Goal: Navigation & Orientation: Find specific page/section

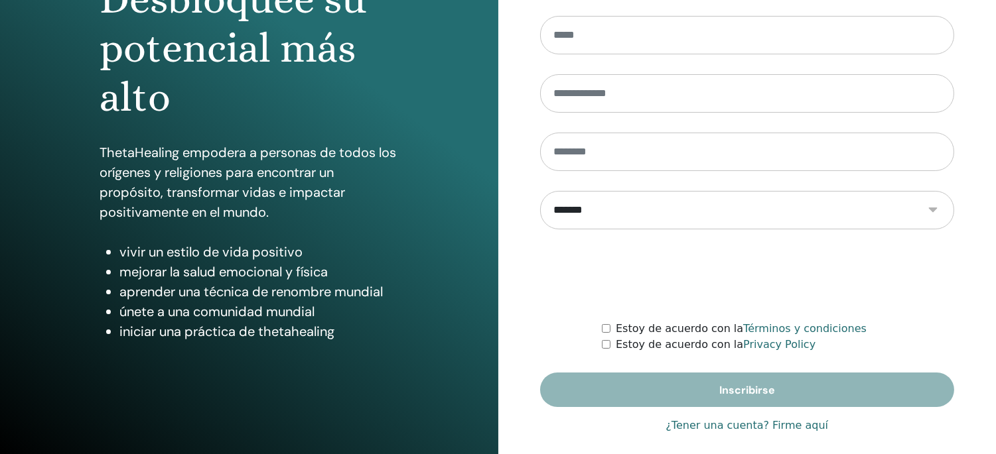
scroll to position [182, 0]
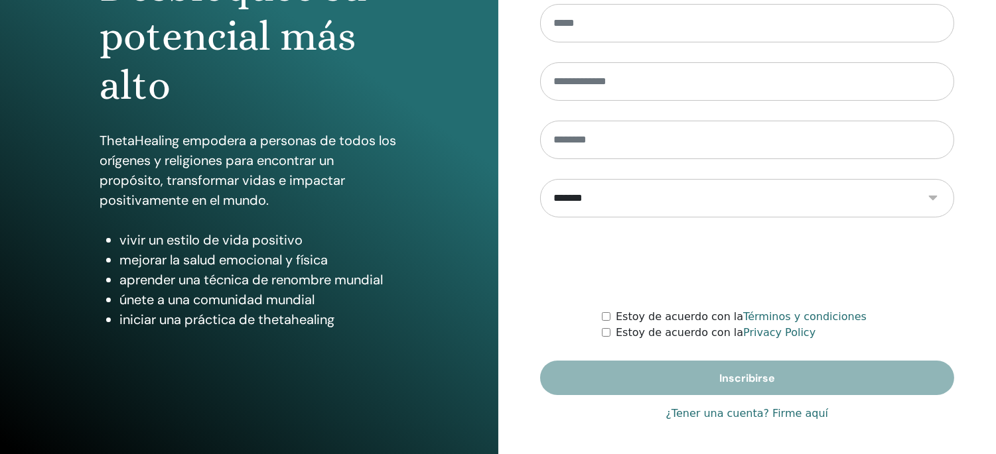
type input "**********"
click at [697, 414] on link "¿Tener una cuenta? Firme aquí" at bounding box center [746, 414] width 163 height 16
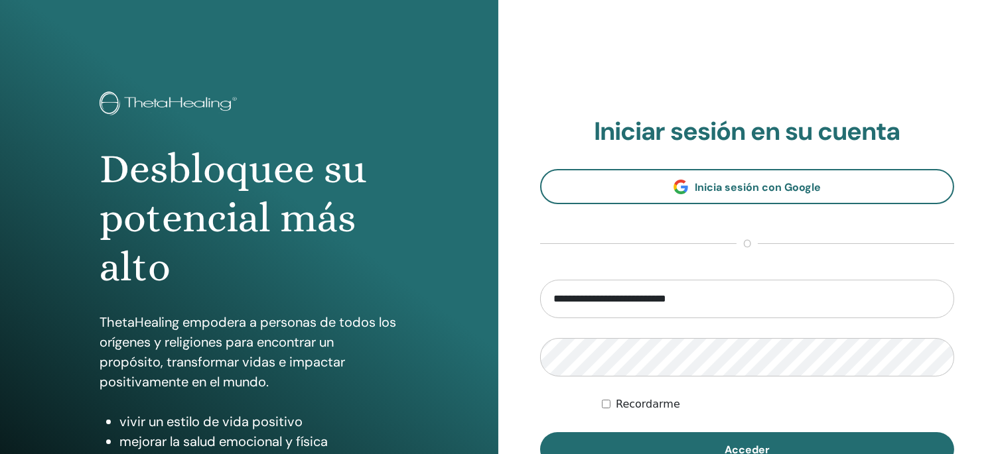
scroll to position [74, 0]
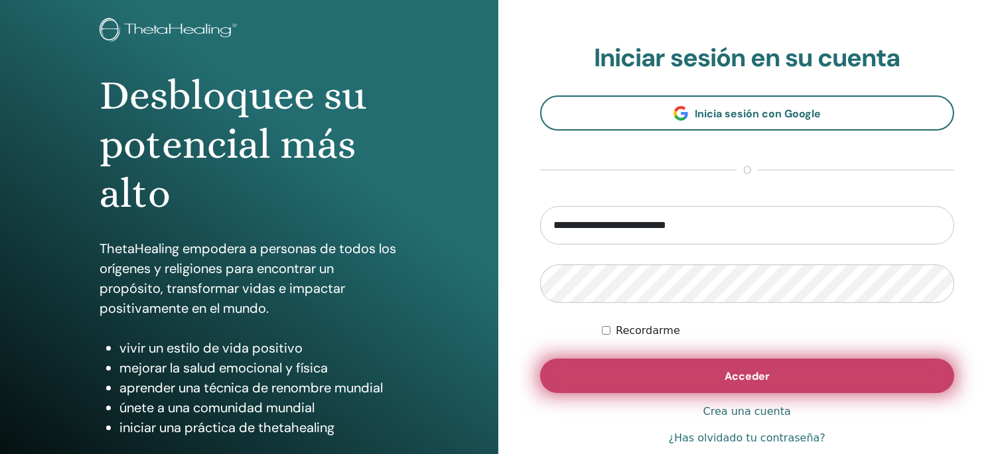
click at [709, 378] on button "Acceder" at bounding box center [747, 376] width 415 height 34
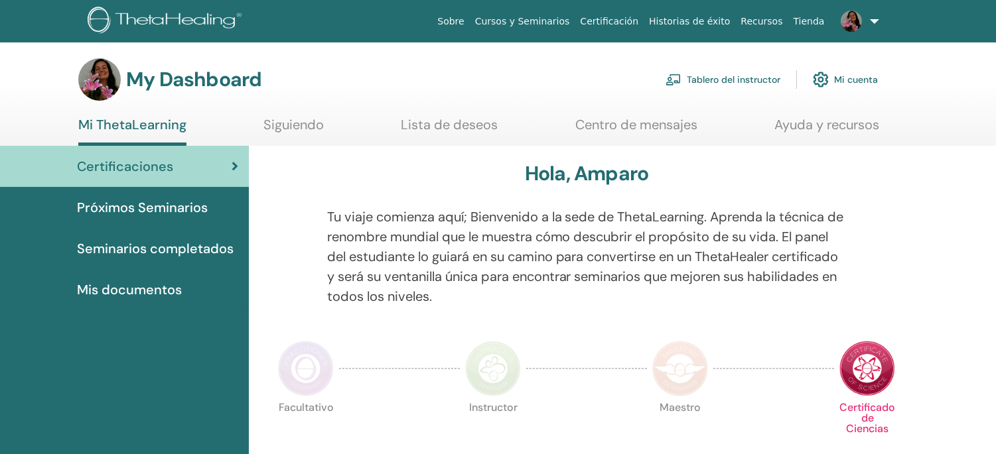
click at [758, 82] on link "Tablero del instructor" at bounding box center [722, 79] width 115 height 29
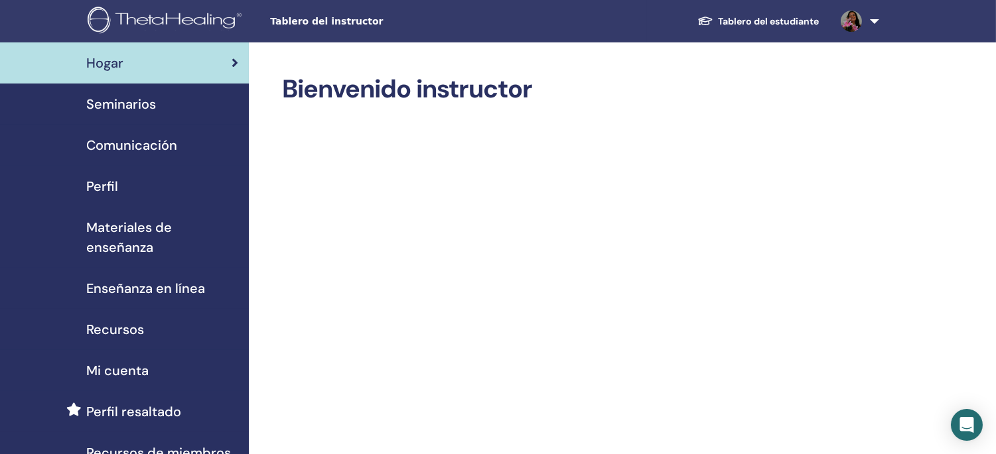
click at [135, 104] on span "Seminarios" at bounding box center [121, 104] width 70 height 20
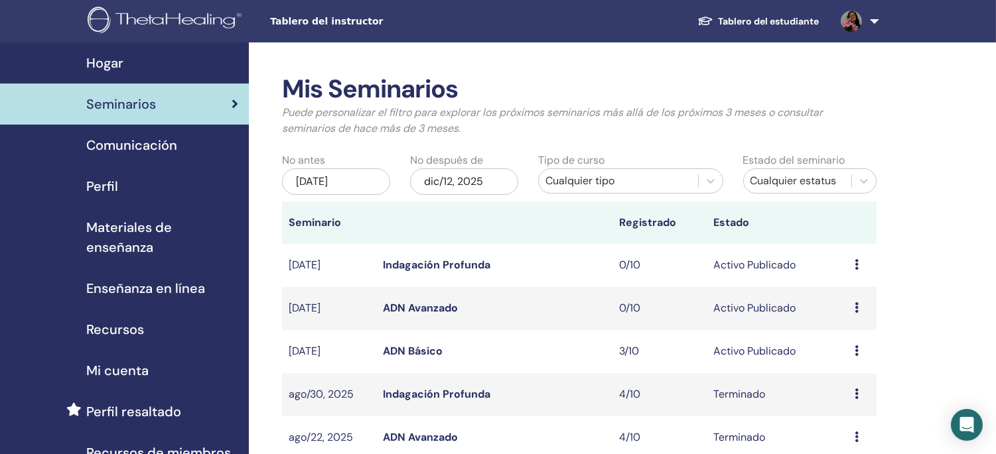
scroll to position [74, 0]
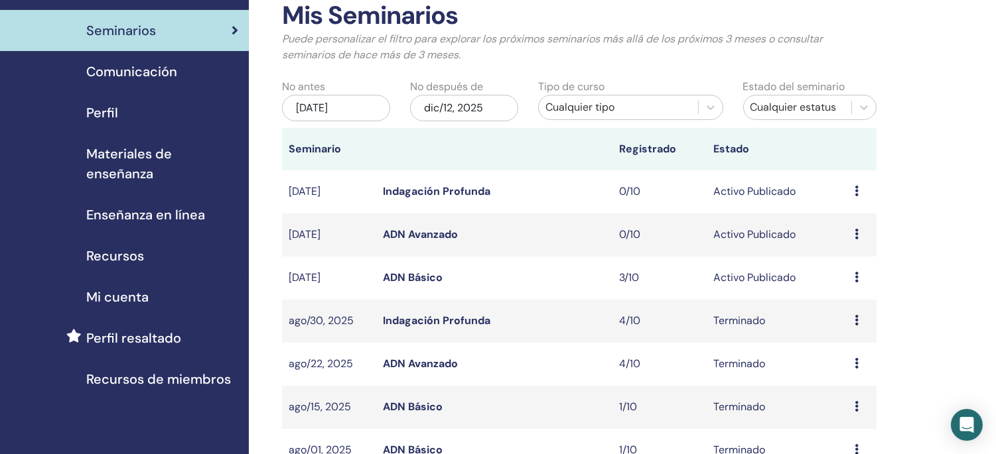
click at [415, 361] on link "ADN Avanzado" at bounding box center [420, 364] width 75 height 14
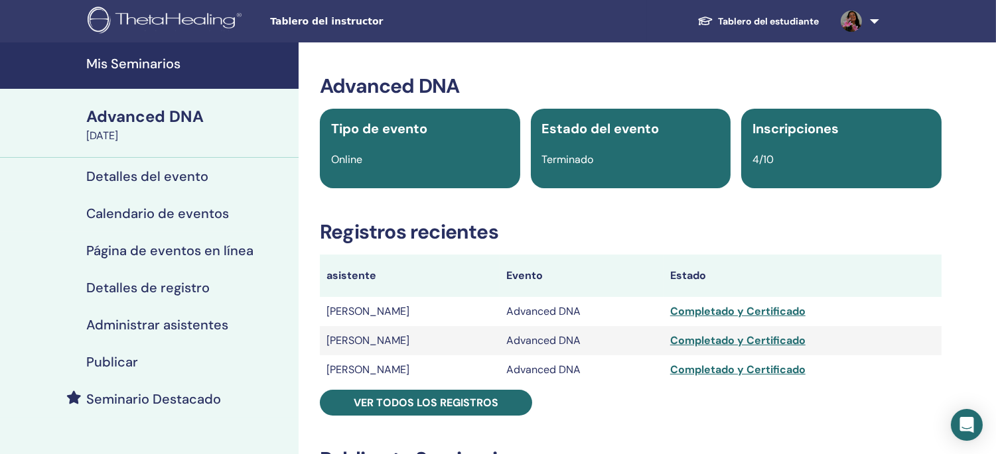
click at [137, 60] on h4 "Mis Seminarios" at bounding box center [188, 64] width 204 height 16
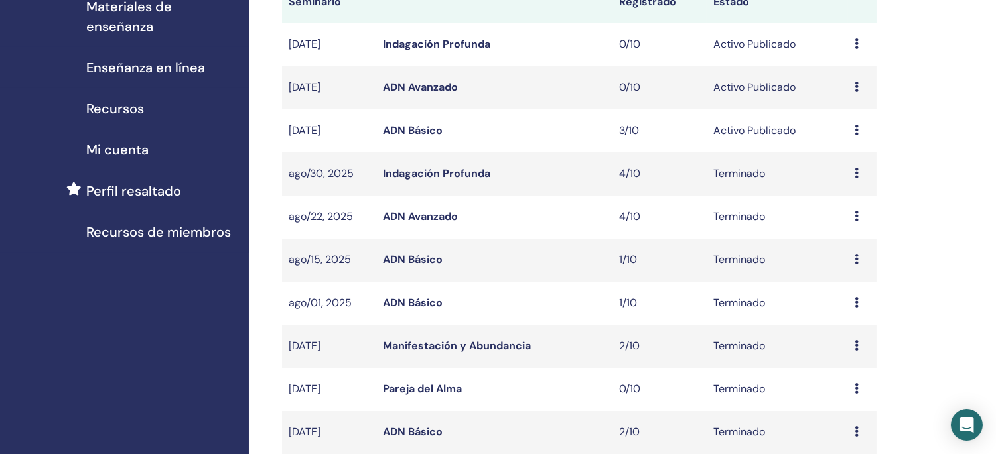
scroll to position [295, 0]
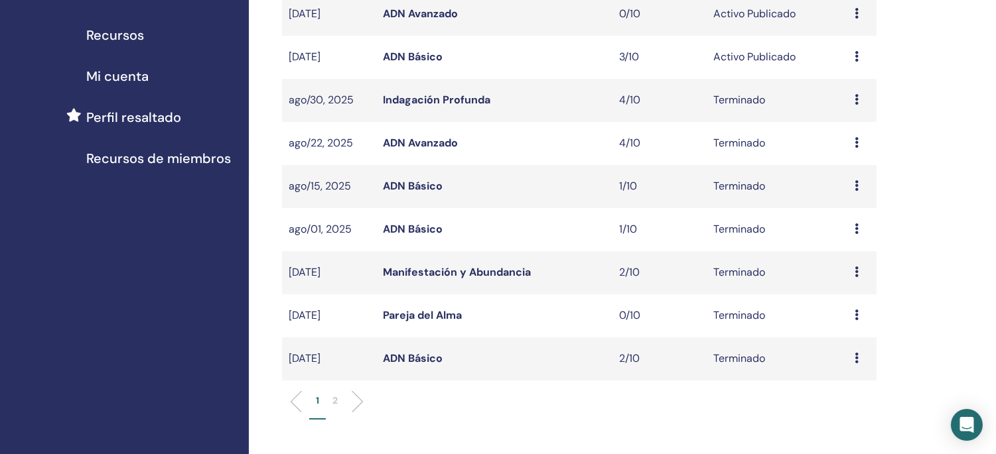
click at [341, 399] on li "2" at bounding box center [335, 407] width 19 height 26
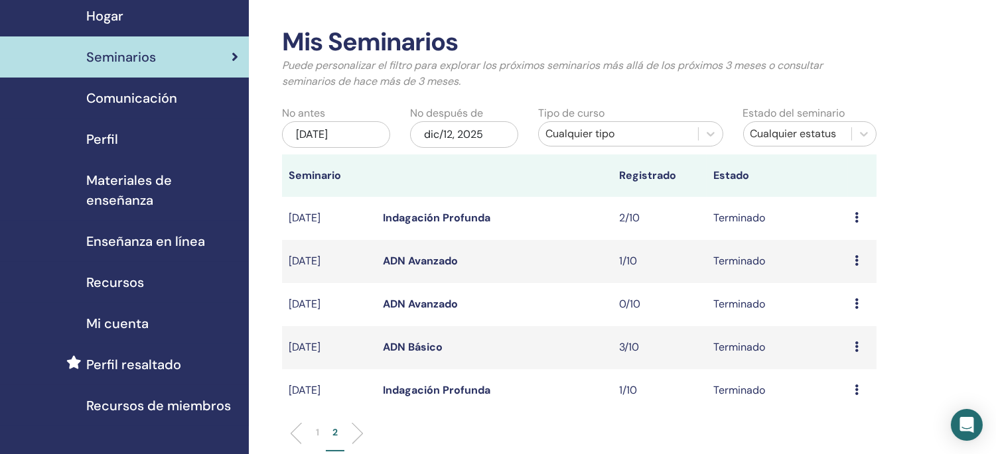
scroll to position [74, 0]
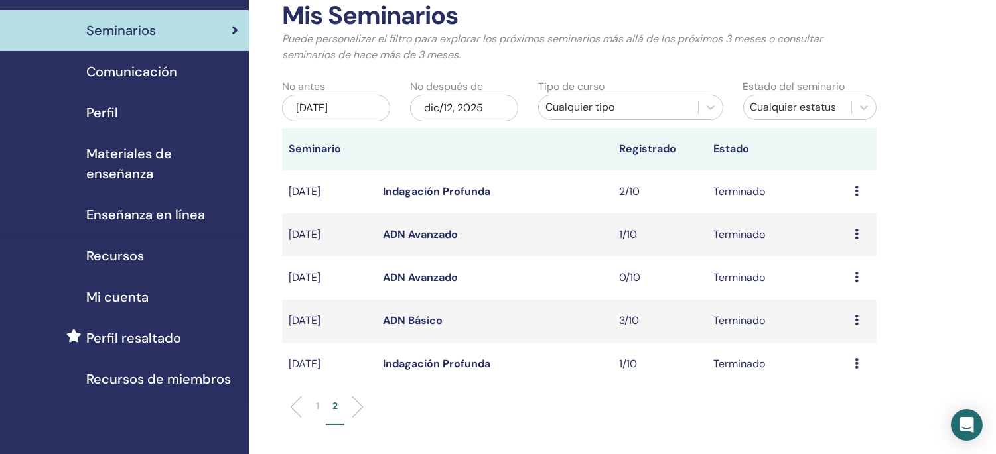
click at [431, 233] on link "ADN Avanzado" at bounding box center [420, 235] width 75 height 14
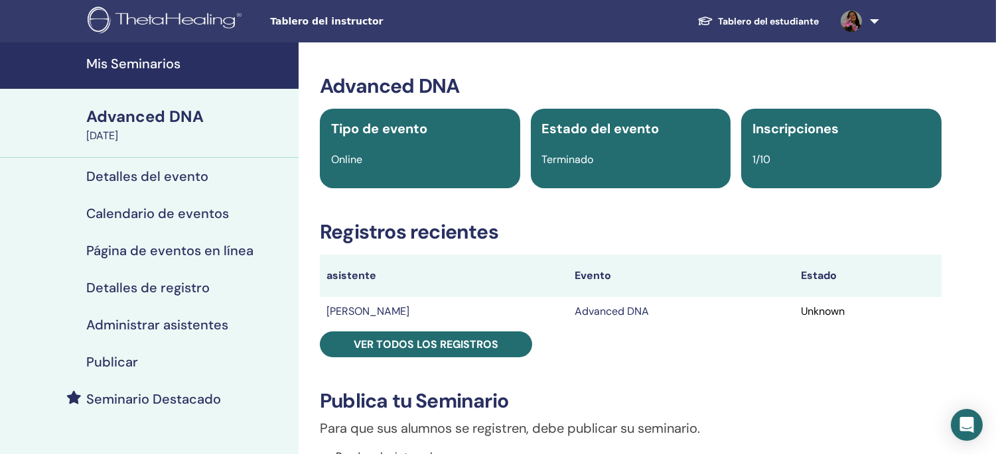
click at [147, 63] on h4 "Mis Seminarios" at bounding box center [188, 64] width 204 height 16
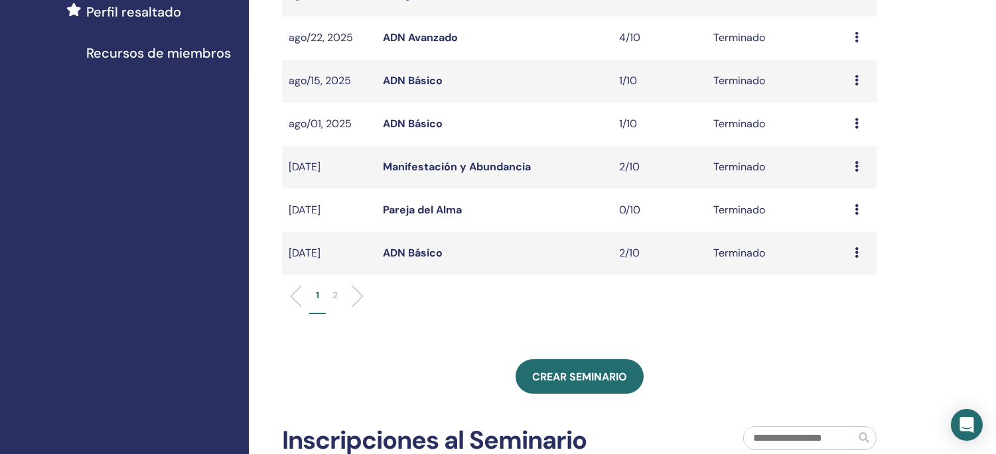
scroll to position [442, 0]
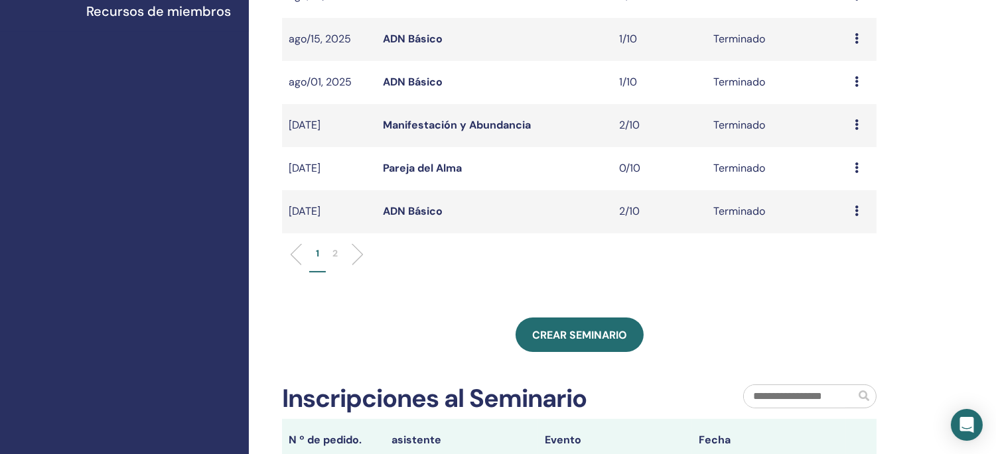
click at [334, 255] on p "2" at bounding box center [334, 254] width 5 height 14
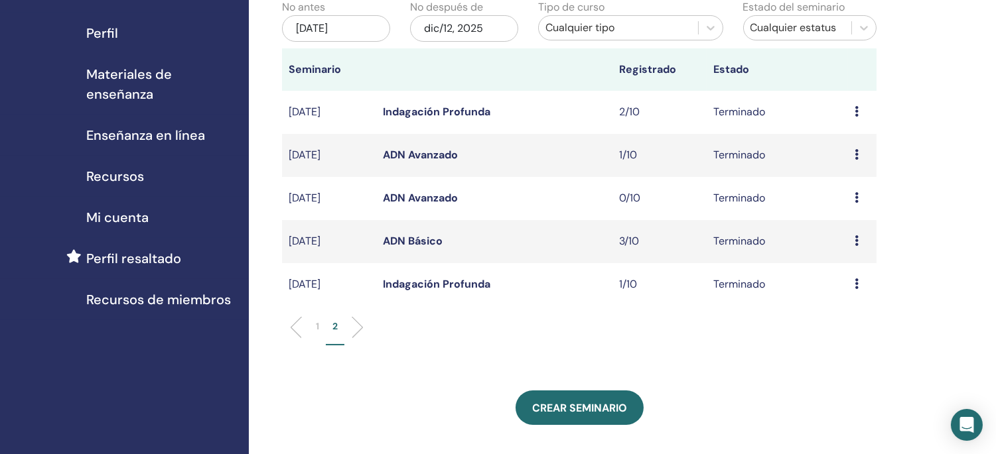
scroll to position [147, 0]
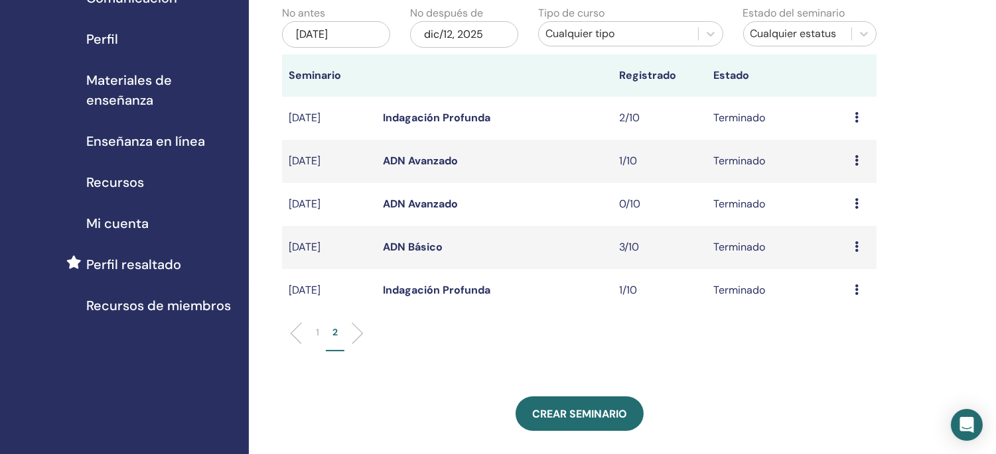
click at [445, 201] on link "ADN Avanzado" at bounding box center [420, 204] width 75 height 14
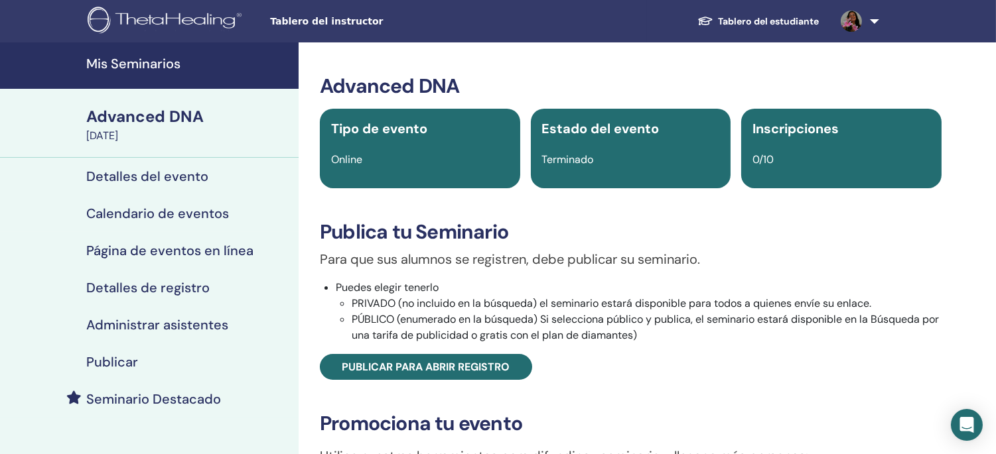
click at [107, 58] on h4 "Mis Seminarios" at bounding box center [188, 64] width 204 height 16
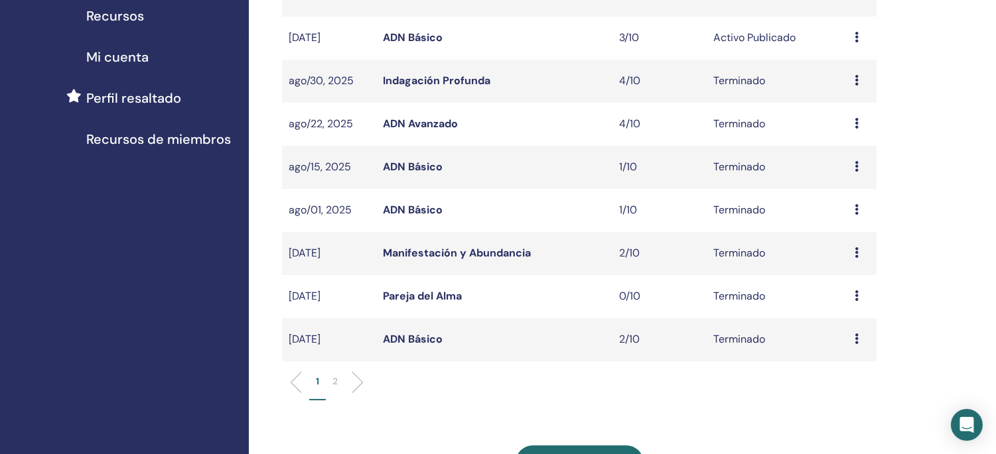
scroll to position [221, 0]
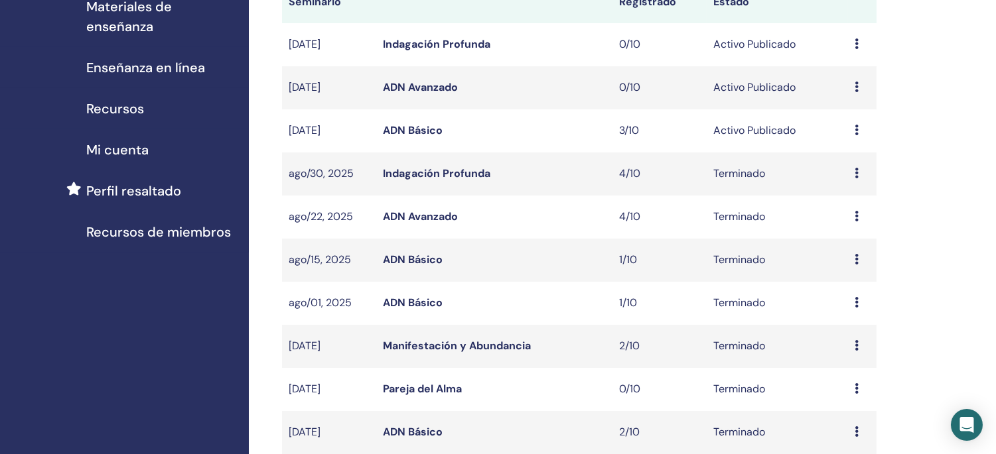
click at [431, 216] on link "ADN Avanzado" at bounding box center [420, 217] width 75 height 14
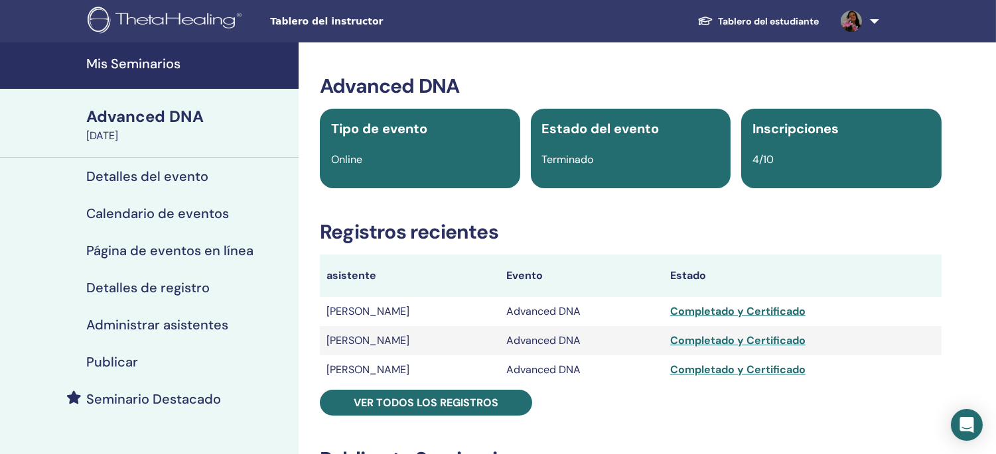
click at [143, 61] on h4 "Mis Seminarios" at bounding box center [188, 64] width 204 height 16
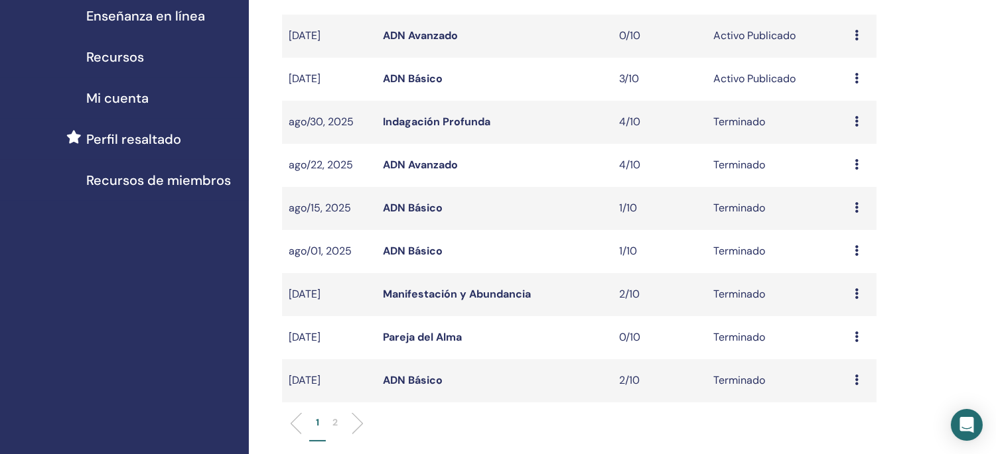
scroll to position [295, 0]
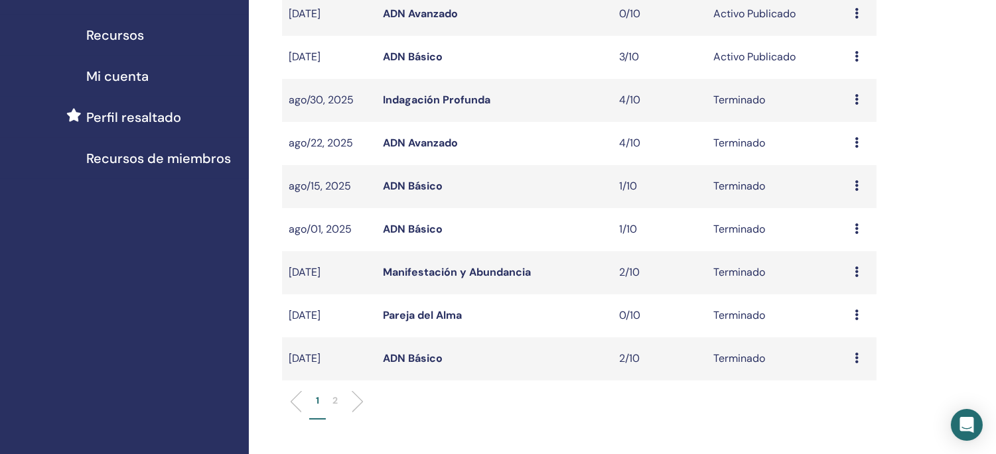
click at [355, 398] on li at bounding box center [352, 402] width 23 height 23
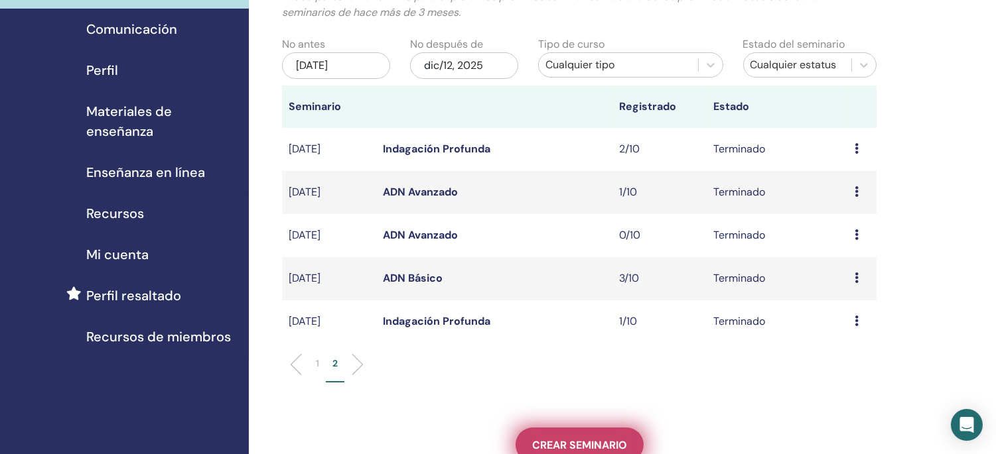
scroll to position [74, 0]
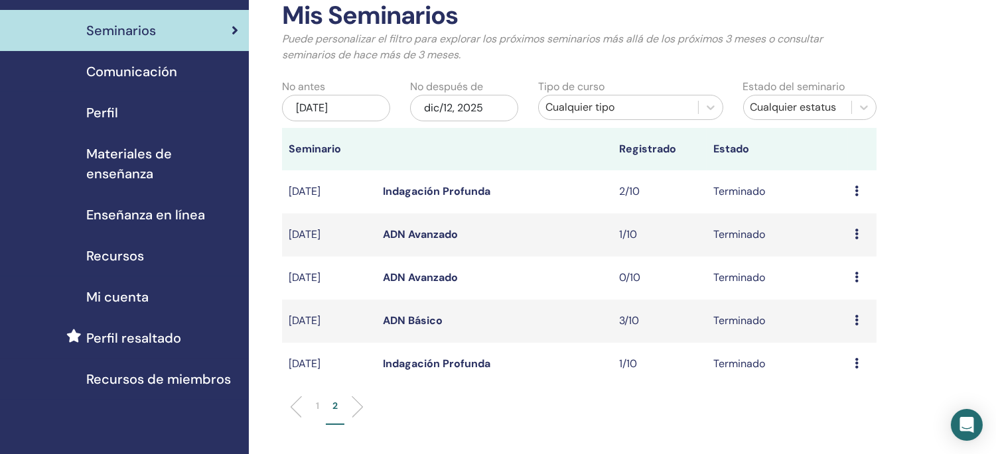
click at [439, 232] on link "ADN Avanzado" at bounding box center [420, 235] width 75 height 14
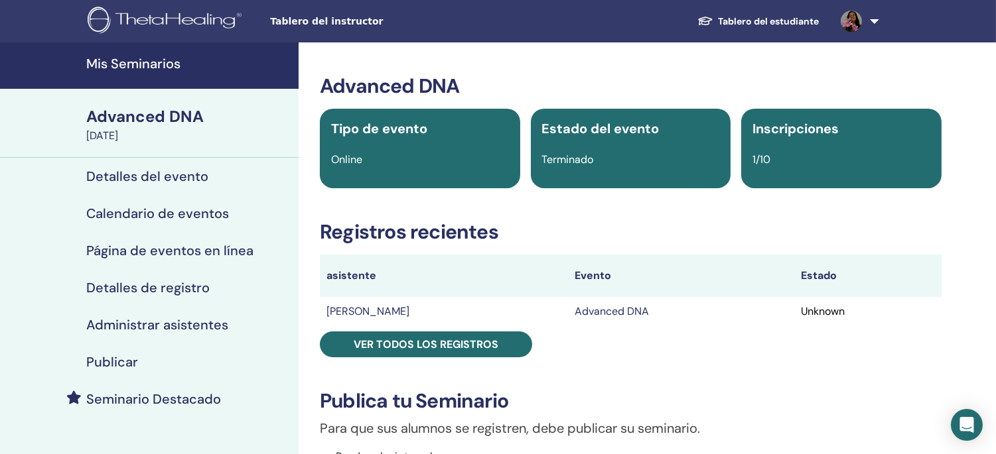
click at [153, 56] on h4 "Mis Seminarios" at bounding box center [188, 64] width 204 height 16
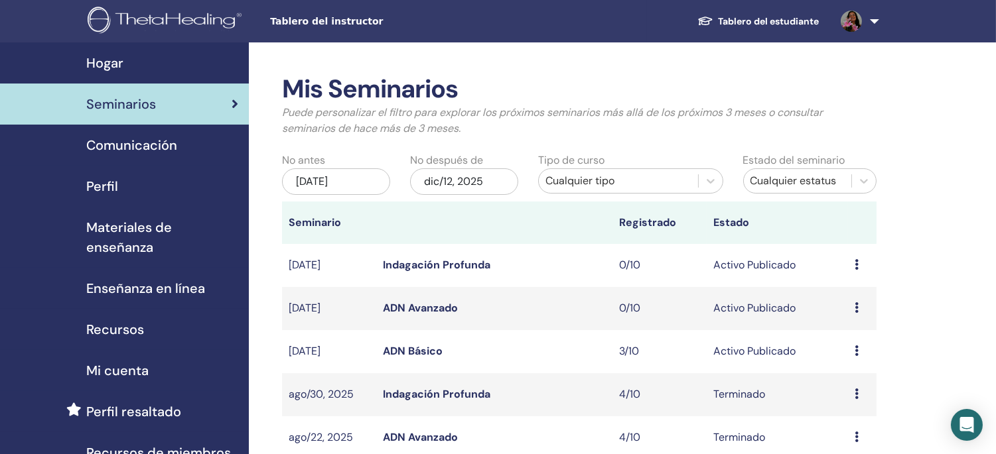
scroll to position [74, 0]
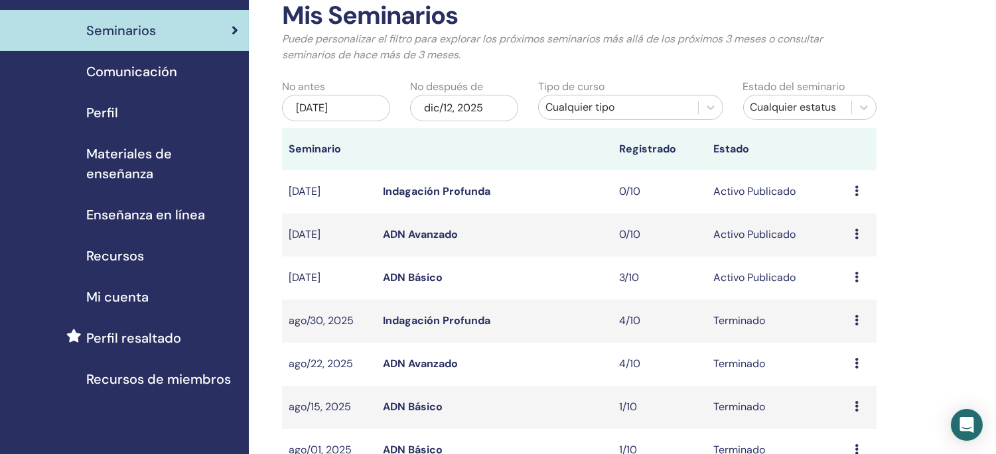
click at [446, 323] on link "Indagación Profunda" at bounding box center [436, 321] width 107 height 14
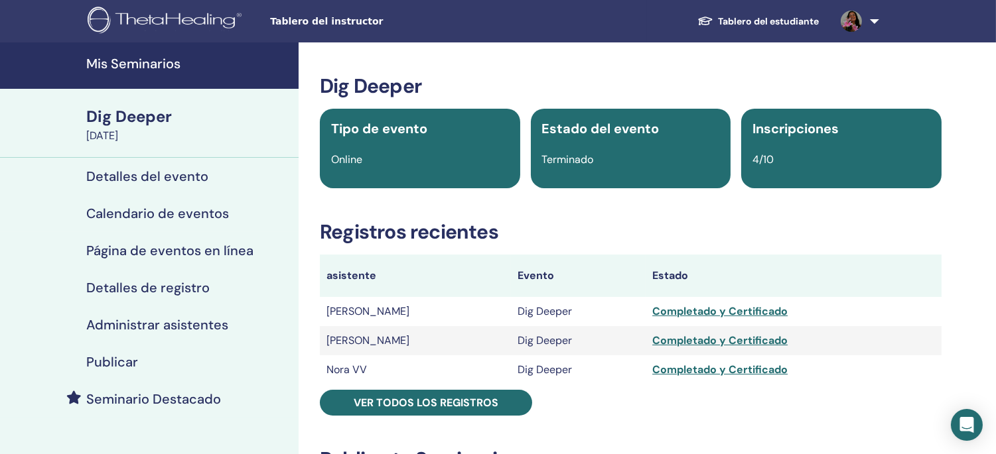
click at [151, 64] on h4 "Mis Seminarios" at bounding box center [188, 64] width 204 height 16
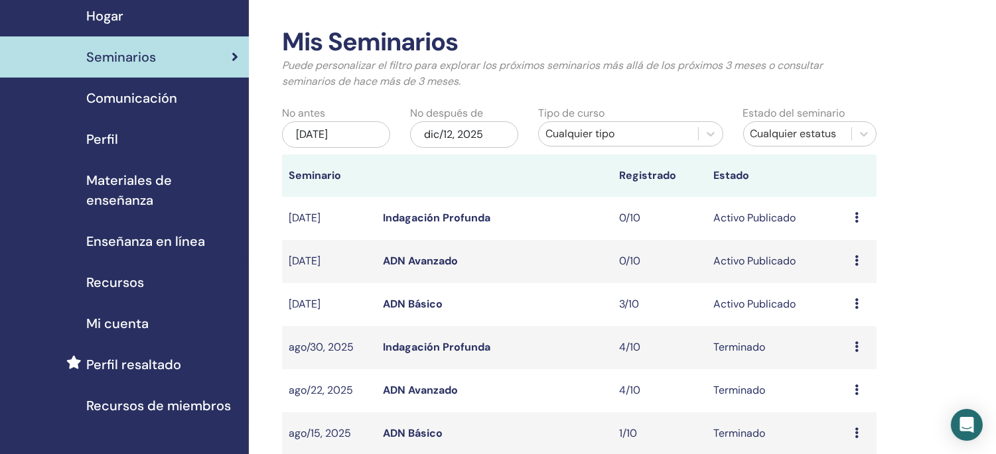
scroll to position [74, 0]
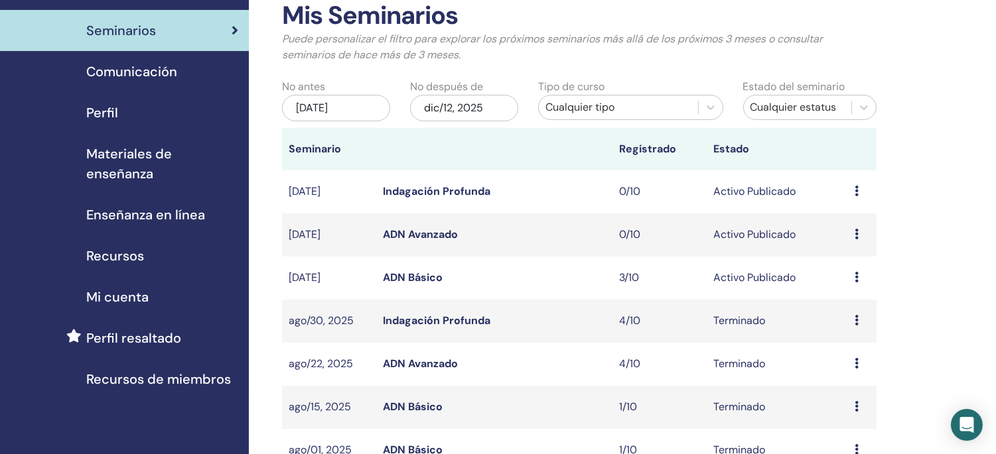
click at [415, 401] on link "ADN Básico" at bounding box center [413, 407] width 60 height 14
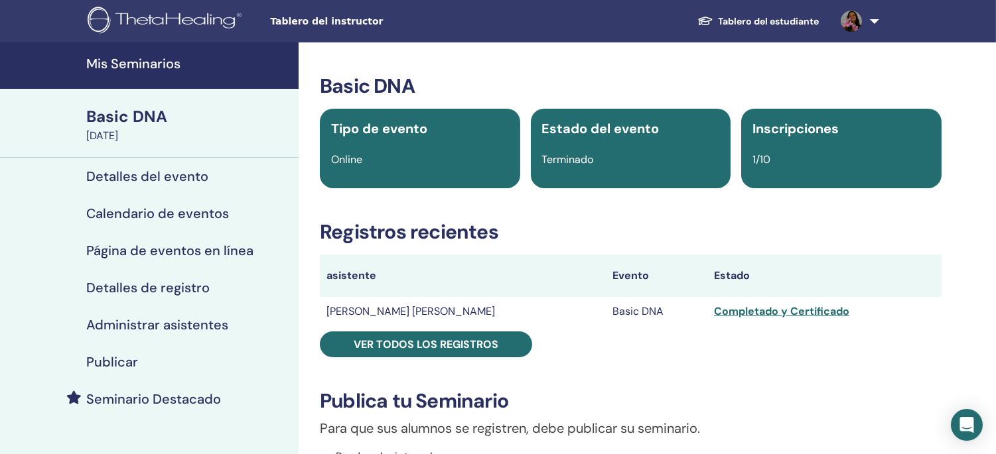
click at [176, 56] on h4 "Mis Seminarios" at bounding box center [188, 64] width 204 height 16
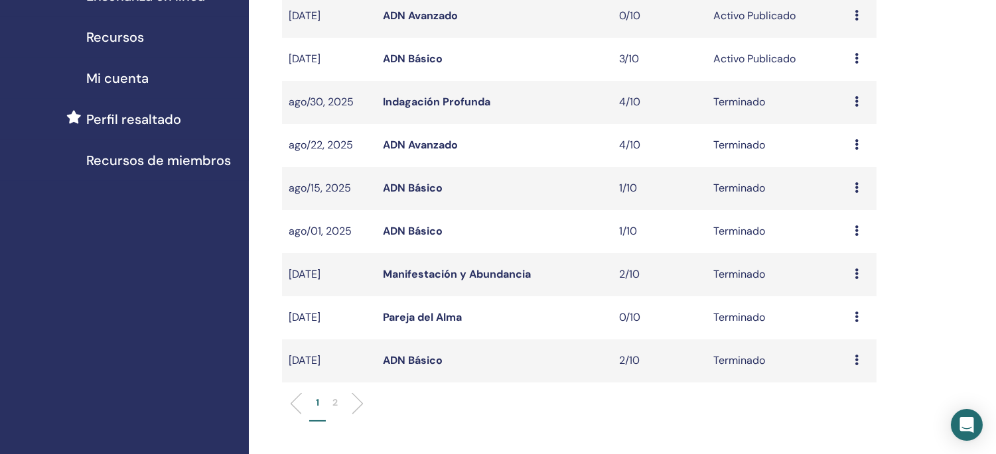
scroll to position [295, 0]
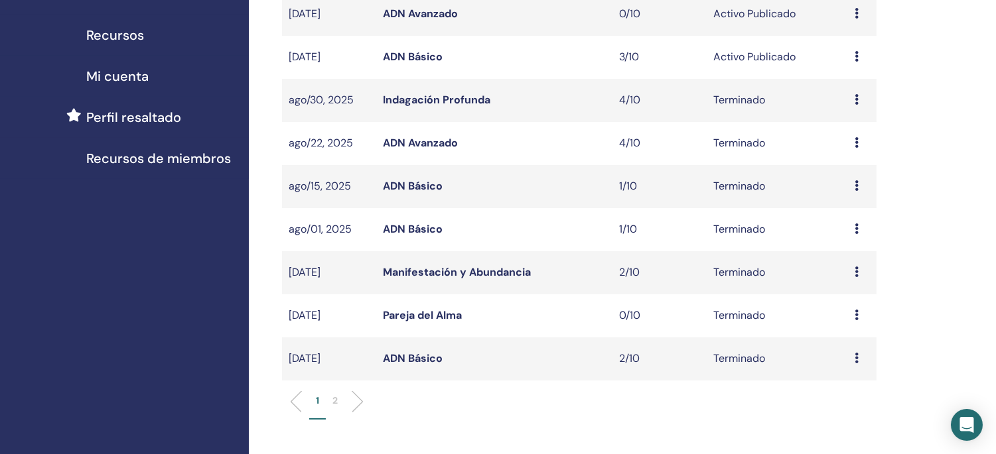
click at [476, 272] on link "Manifestación y Abundancia" at bounding box center [457, 272] width 148 height 14
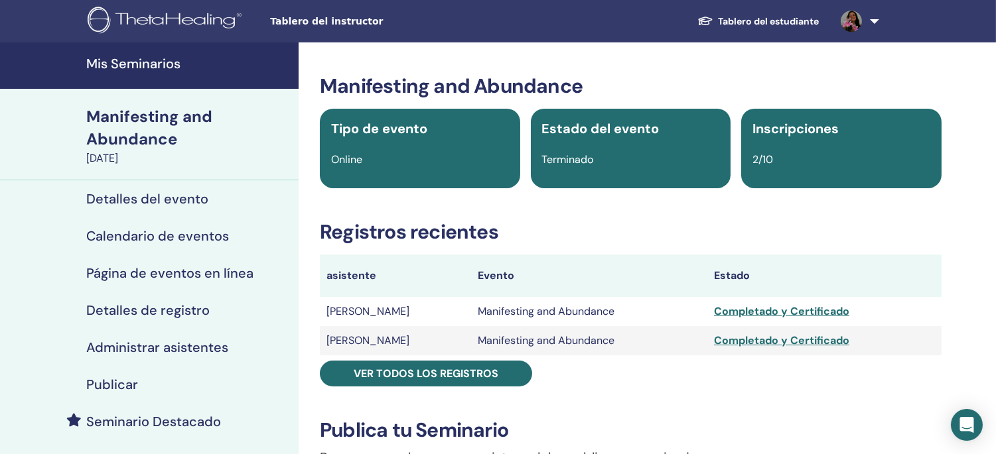
click at [157, 63] on h4 "Mis Seminarios" at bounding box center [188, 64] width 204 height 16
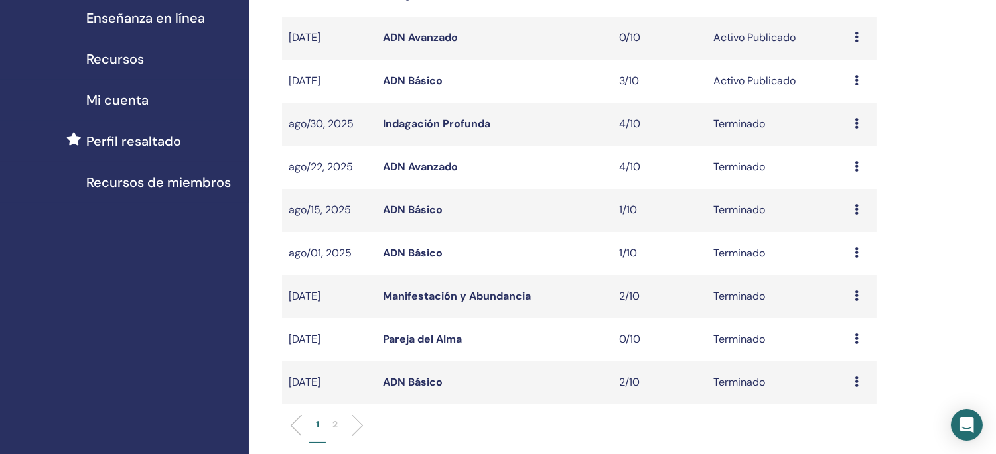
scroll to position [295, 0]
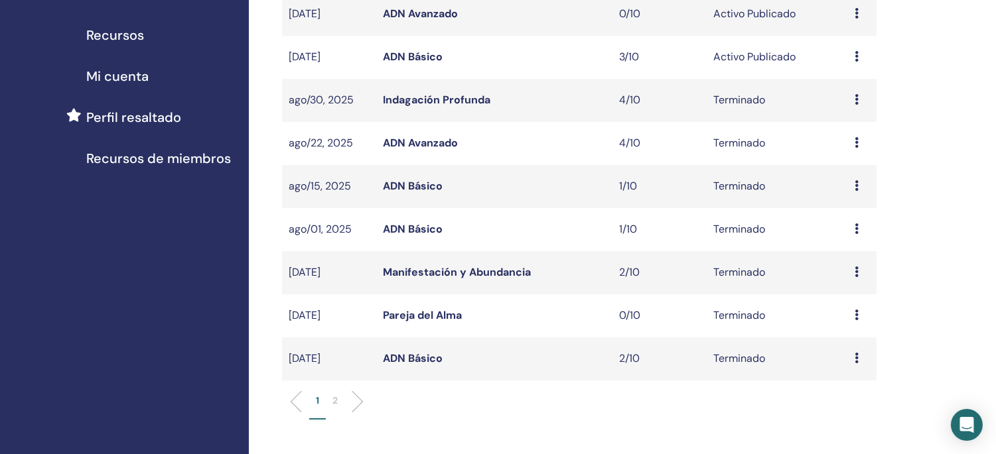
click at [421, 360] on link "ADN Básico" at bounding box center [413, 359] width 60 height 14
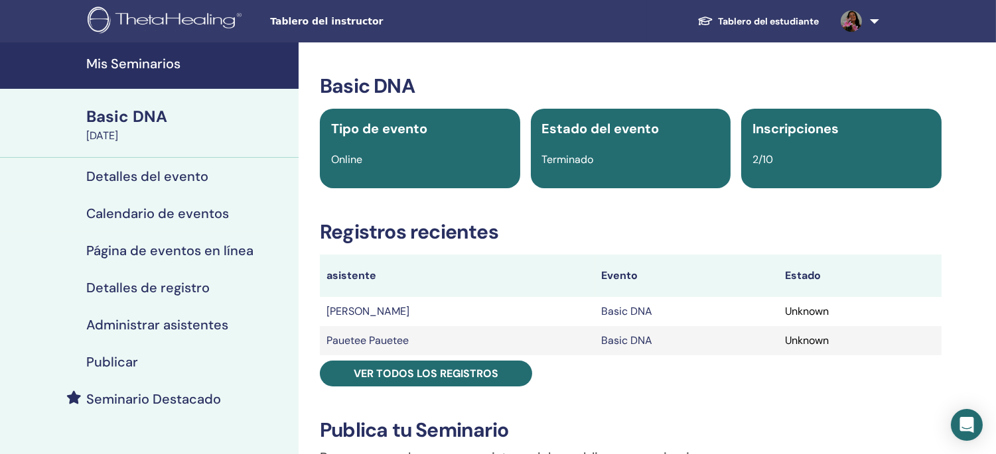
click at [142, 60] on h4 "Mis Seminarios" at bounding box center [188, 64] width 204 height 16
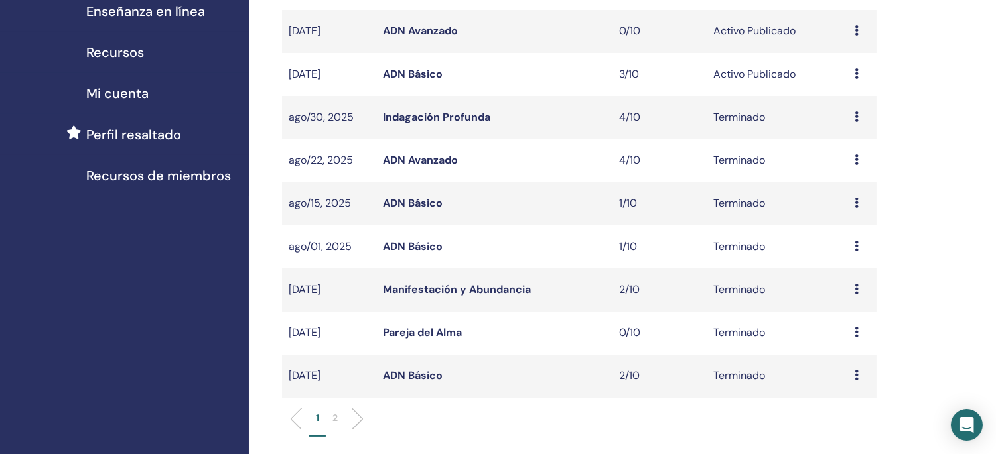
scroll to position [368, 0]
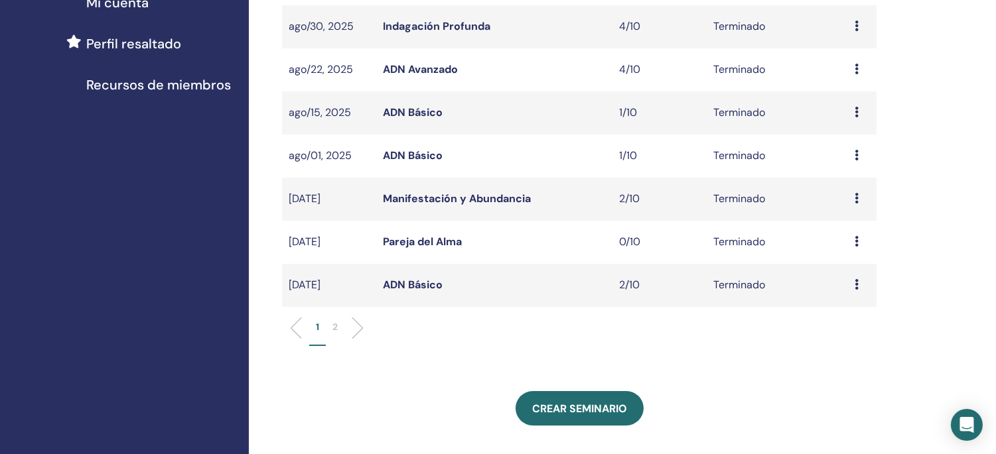
click at [361, 327] on li at bounding box center [352, 328] width 23 height 23
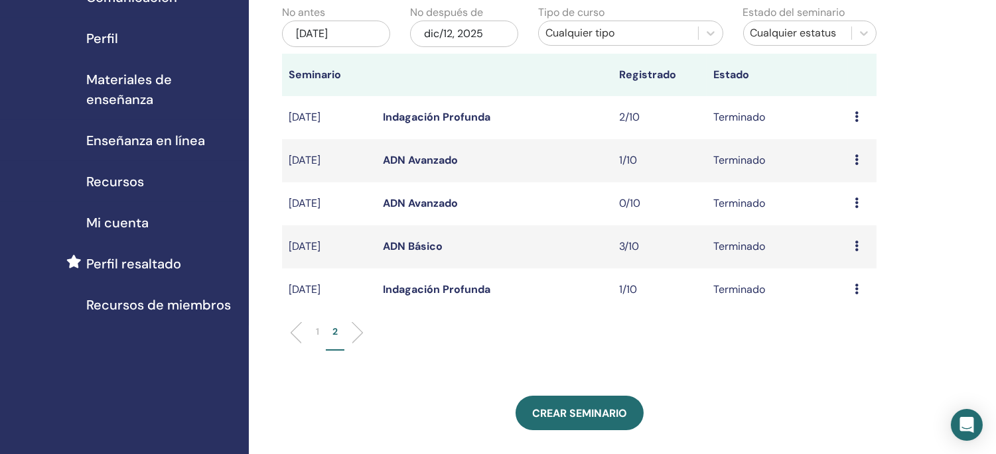
scroll to position [147, 0]
click at [470, 117] on link "Indagación Profunda" at bounding box center [436, 118] width 107 height 14
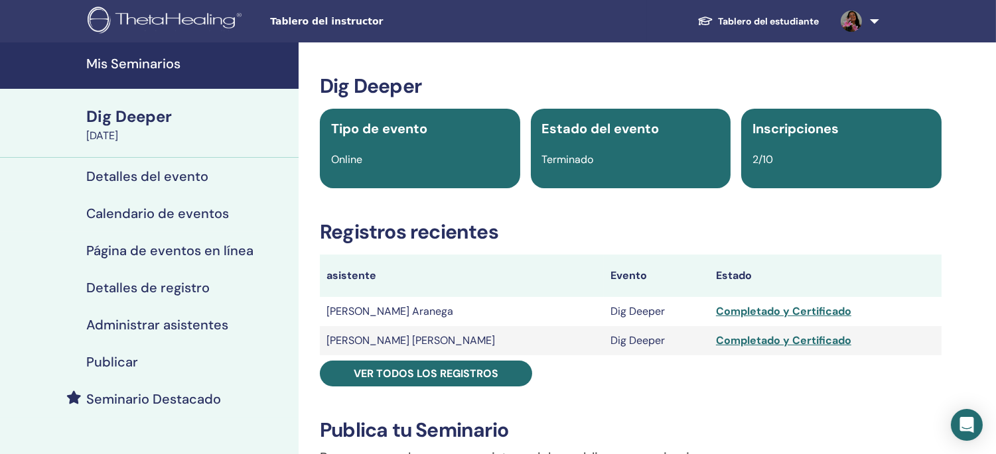
click at [148, 62] on h4 "Mis Seminarios" at bounding box center [188, 64] width 204 height 16
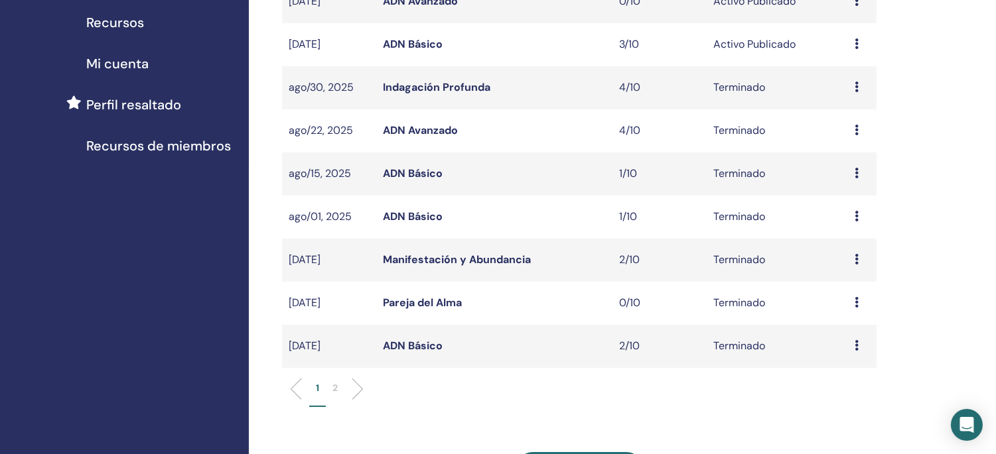
scroll to position [368, 0]
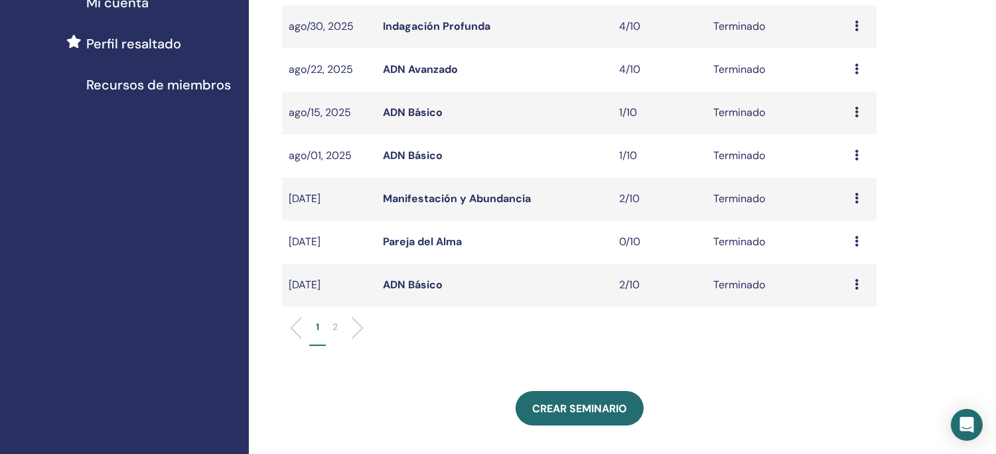
click at [356, 328] on li at bounding box center [352, 328] width 23 height 23
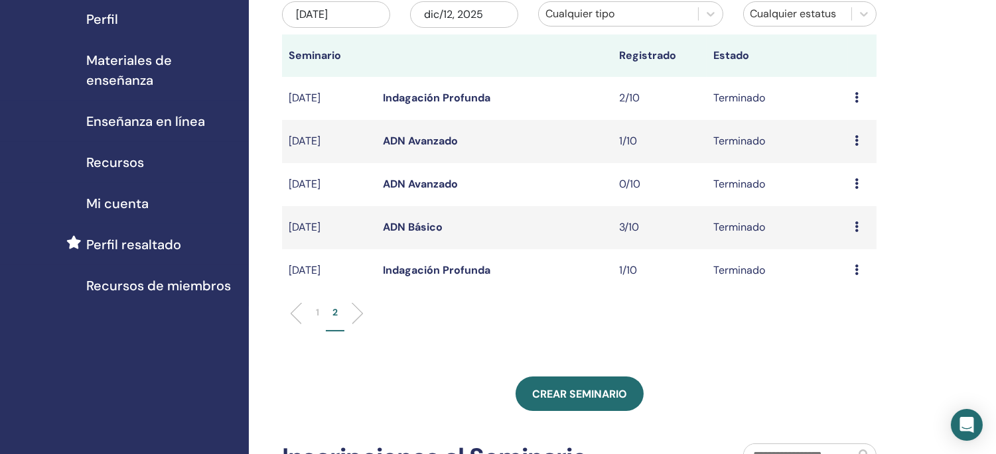
scroll to position [147, 0]
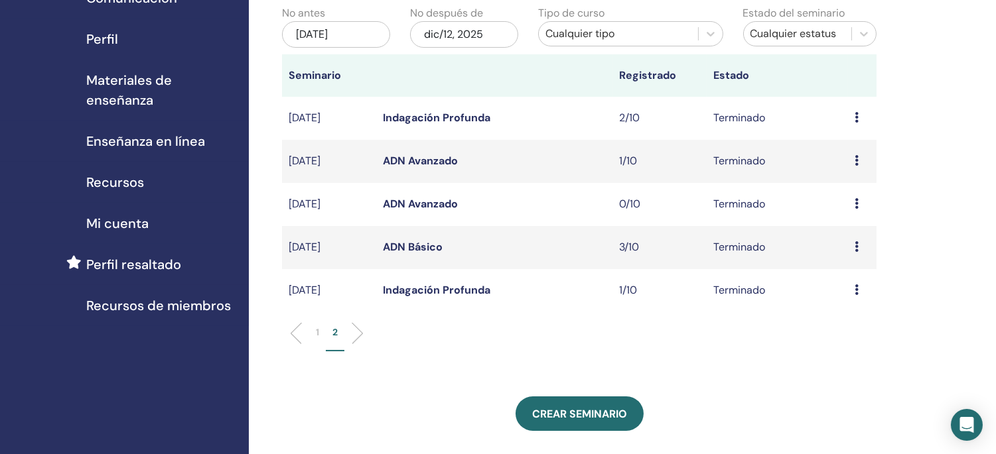
click at [421, 163] on link "ADN Avanzado" at bounding box center [420, 161] width 75 height 14
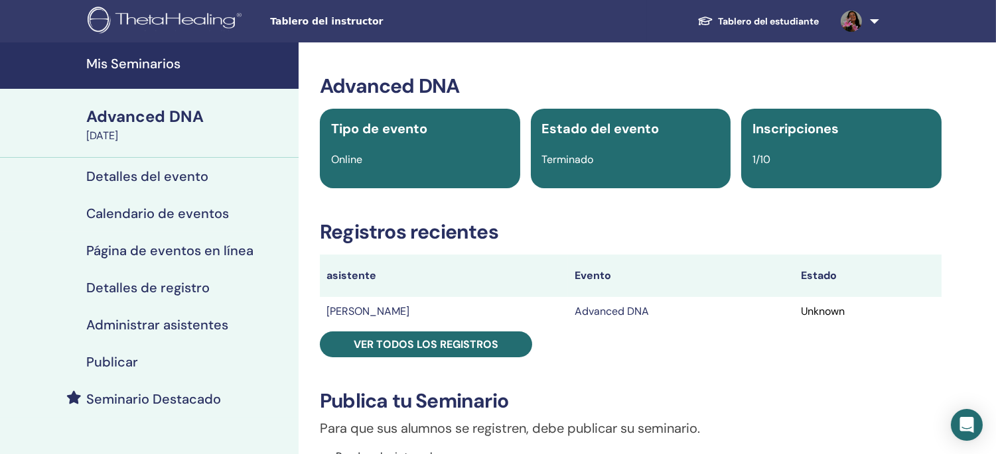
click at [133, 56] on h4 "Mis Seminarios" at bounding box center [188, 64] width 204 height 16
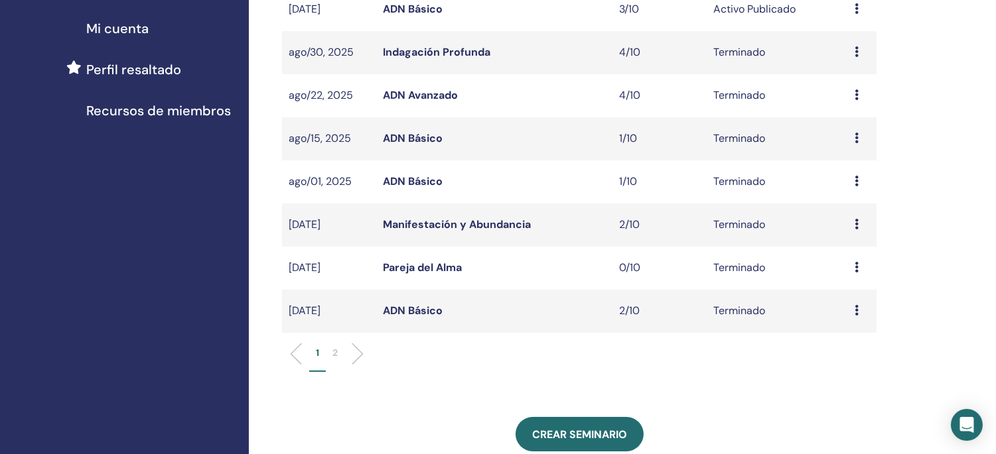
scroll to position [368, 0]
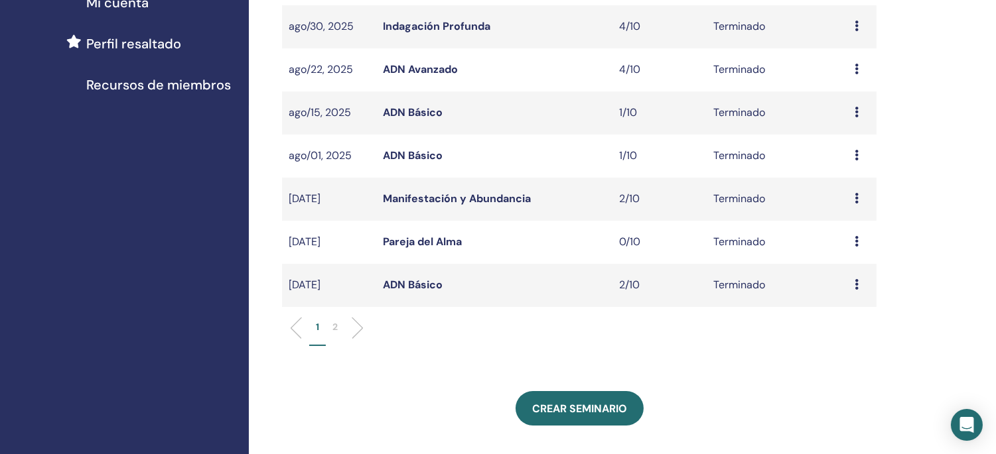
click at [353, 328] on li at bounding box center [352, 328] width 23 height 23
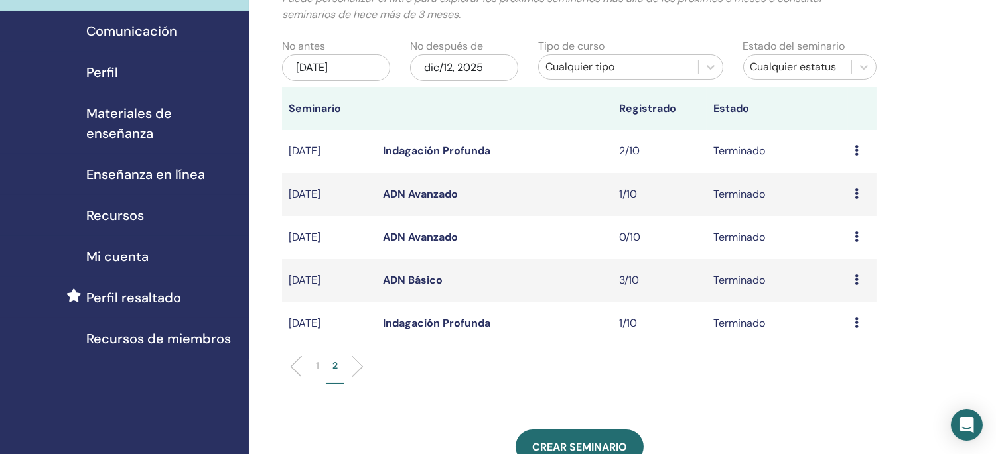
scroll to position [147, 0]
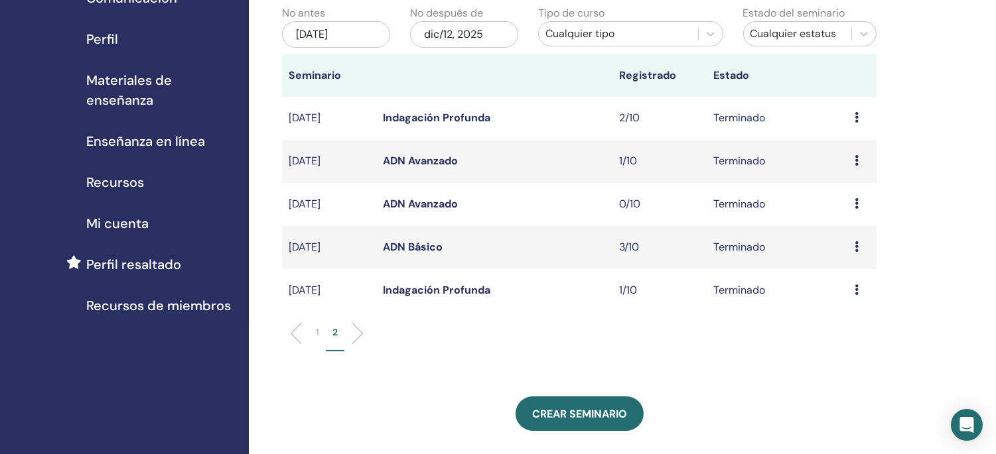
click at [420, 247] on link "ADN Básico" at bounding box center [413, 247] width 60 height 14
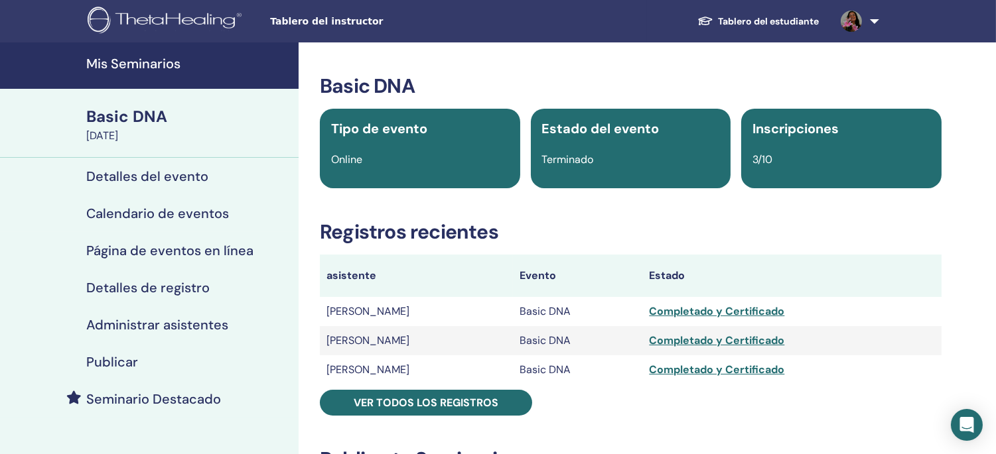
click at [137, 61] on h4 "Mis Seminarios" at bounding box center [188, 64] width 204 height 16
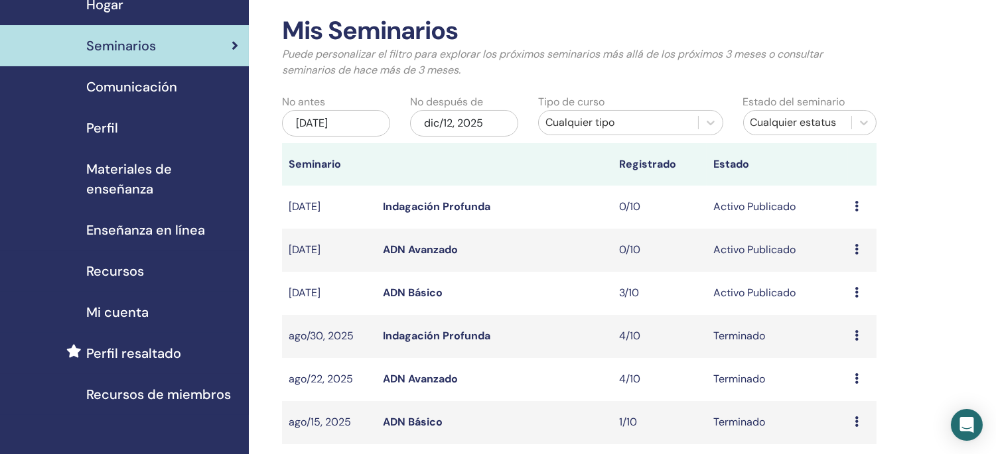
scroll to position [295, 0]
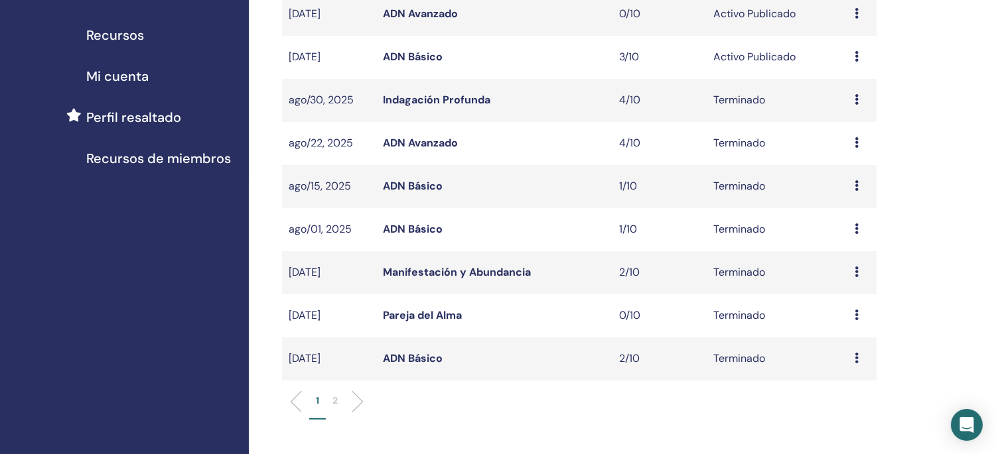
click at [360, 406] on ul "1 2" at bounding box center [579, 407] width 572 height 26
click at [358, 399] on li at bounding box center [352, 402] width 23 height 23
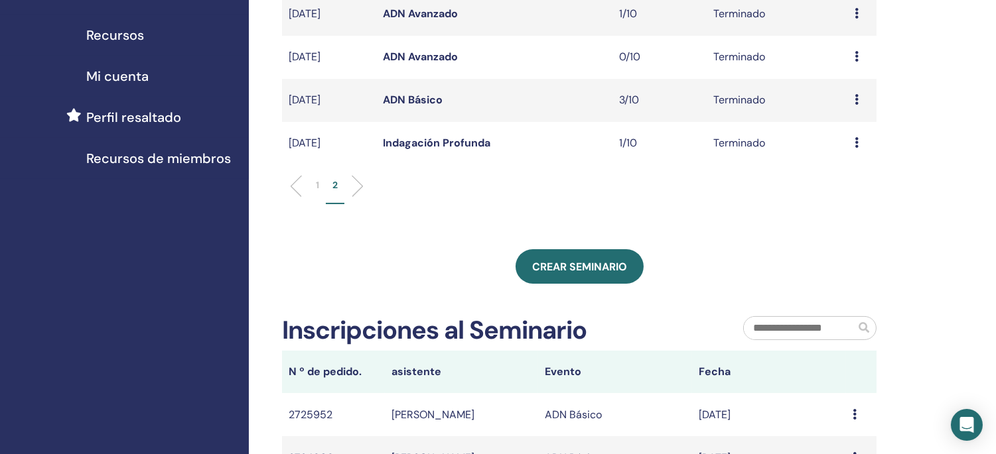
click at [414, 141] on link "Indagación Profunda" at bounding box center [436, 143] width 107 height 14
